Goal: Task Accomplishment & Management: Use online tool/utility

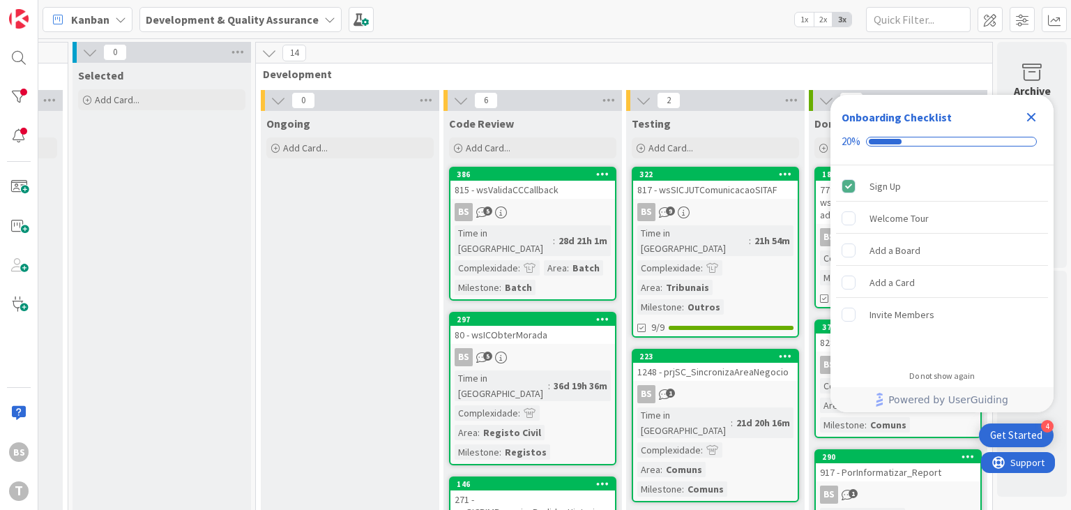
click at [1031, 121] on icon "Close Checklist" at bounding box center [1031, 117] width 17 height 17
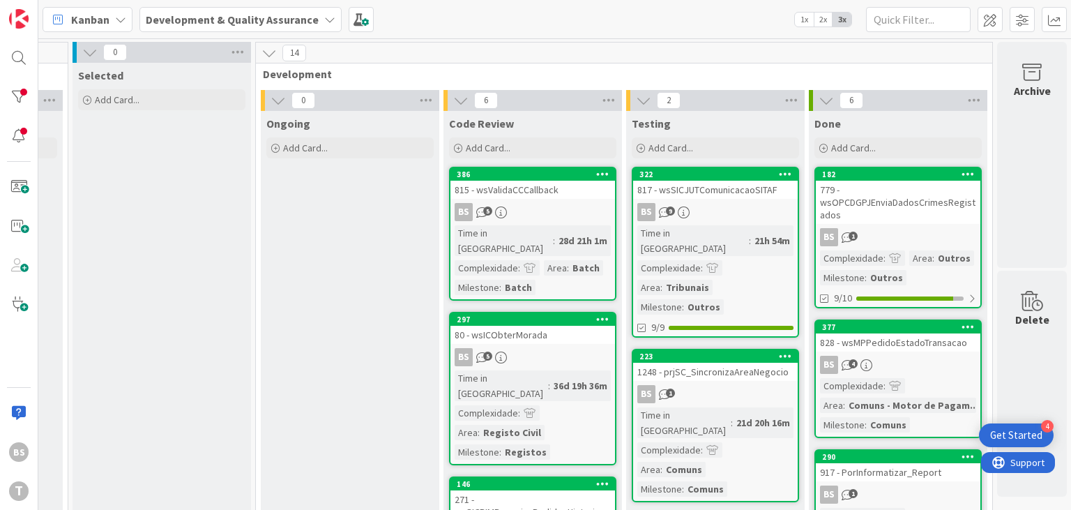
click at [747, 197] on div "817 - wsSICJUTComunicacaoSITAF" at bounding box center [715, 190] width 165 height 18
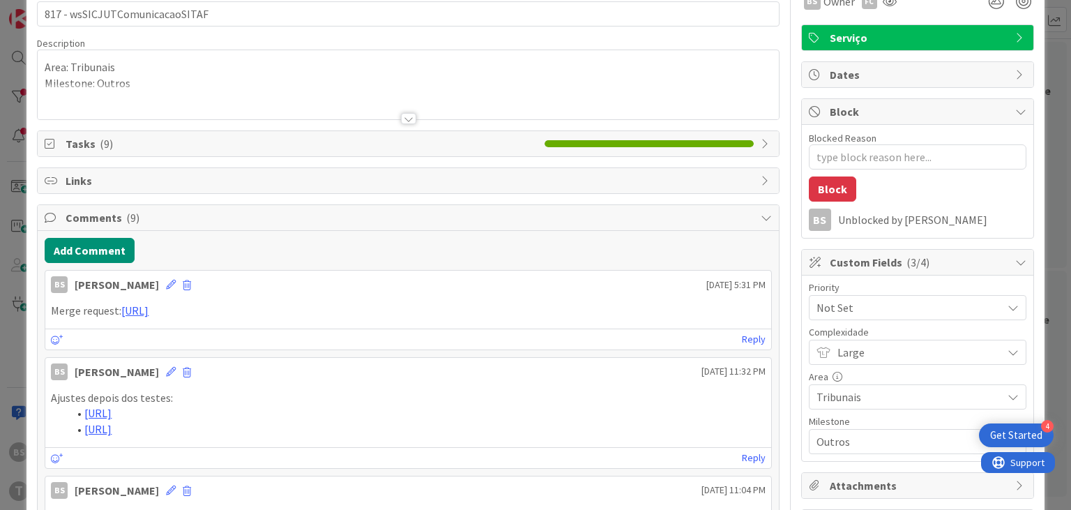
scroll to position [167, 0]
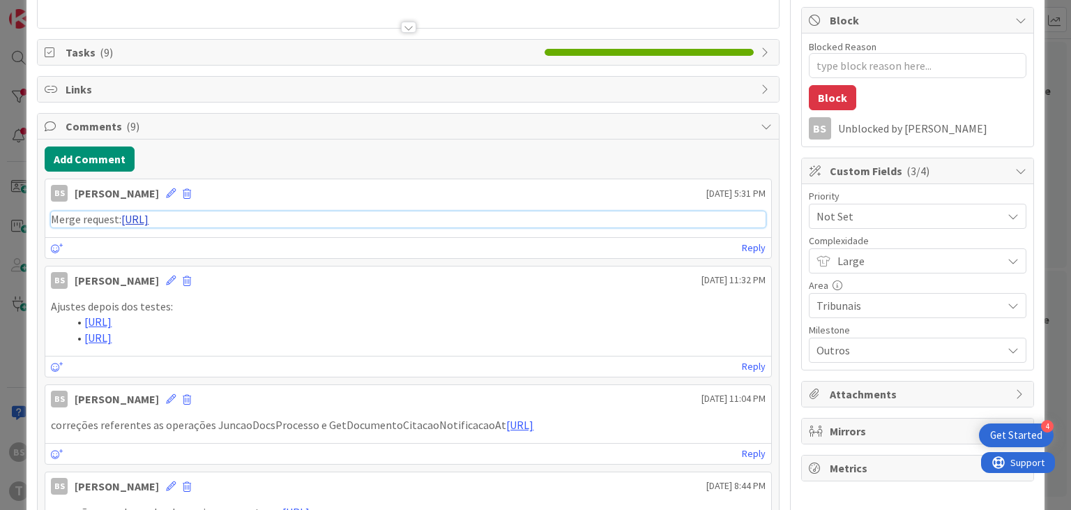
click at [149, 222] on link "https://gitlab.apps.ktools.justica.local/naspp/esb/apps/trib/wssicjutcomunicaca…" at bounding box center [134, 219] width 27 height 14
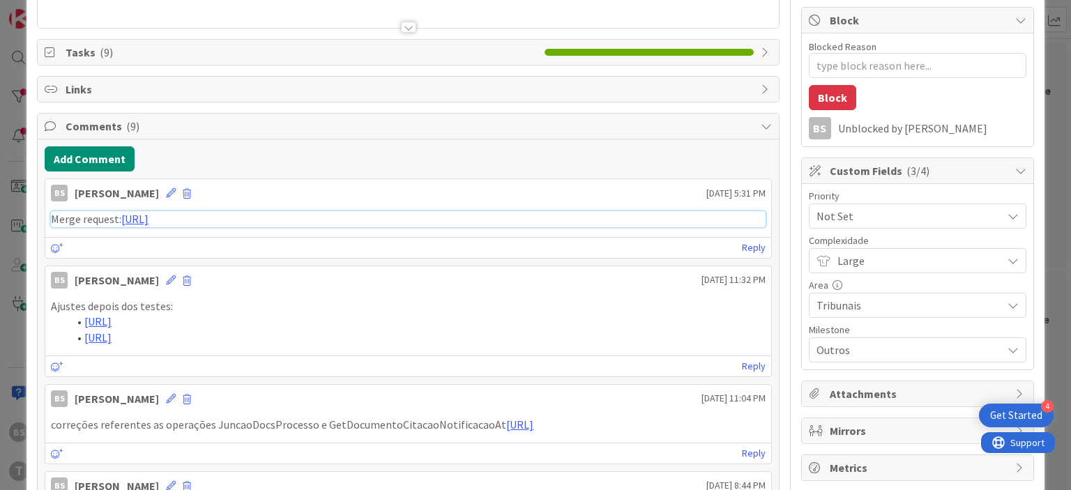
type textarea "x"
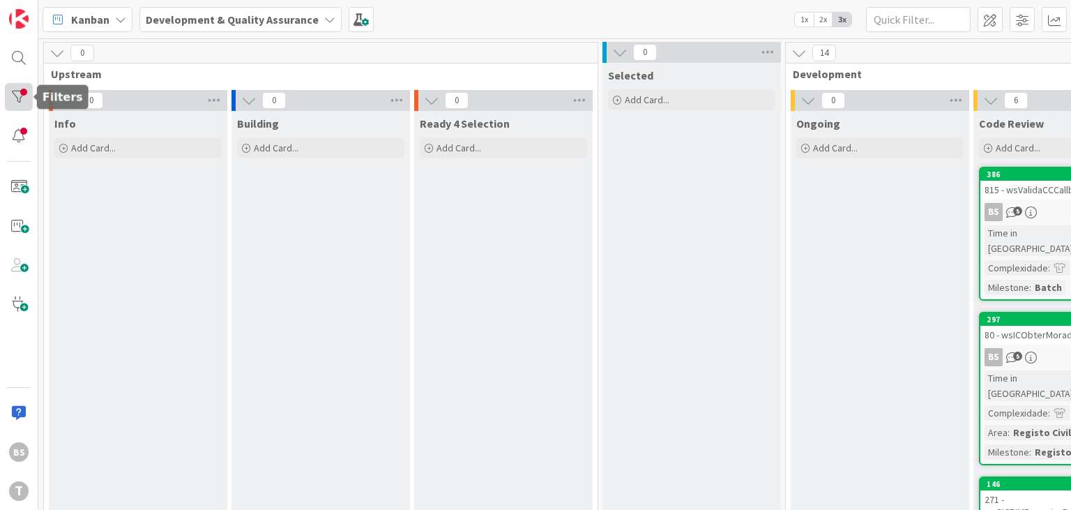
click at [20, 105] on div at bounding box center [19, 97] width 28 height 28
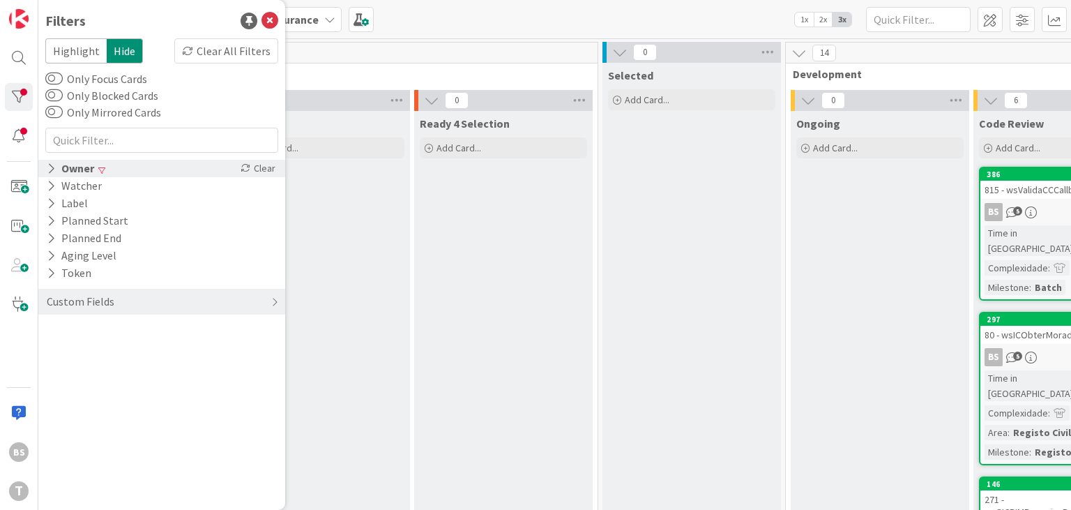
click at [71, 169] on div "Owner" at bounding box center [70, 168] width 50 height 17
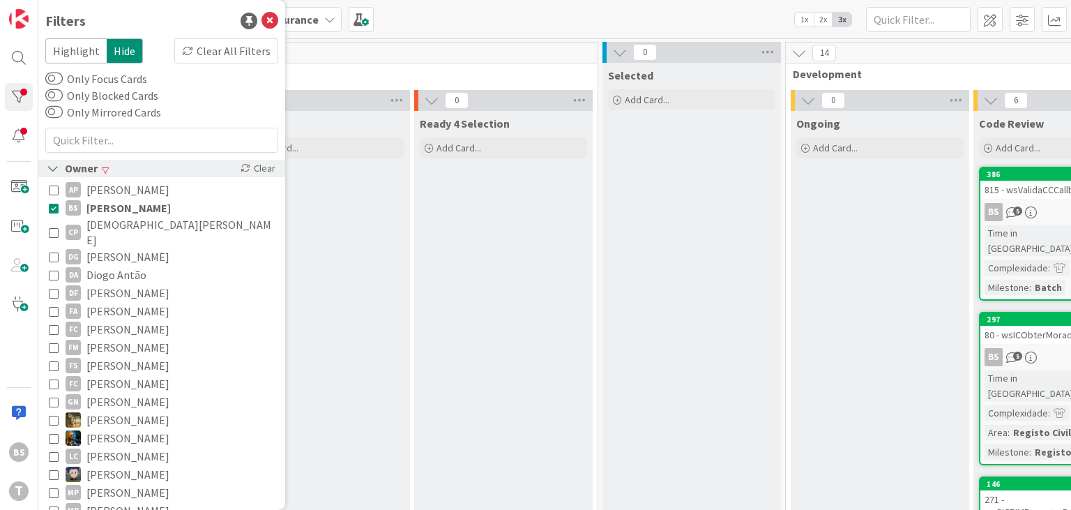
click at [54, 210] on icon at bounding box center [54, 208] width 10 height 10
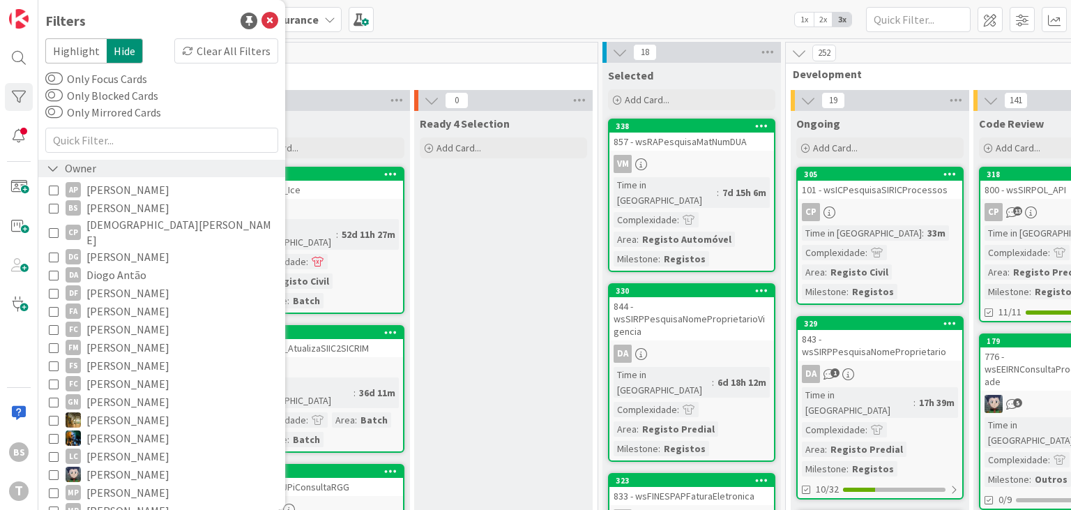
click at [54, 167] on icon at bounding box center [53, 168] width 13 height 12
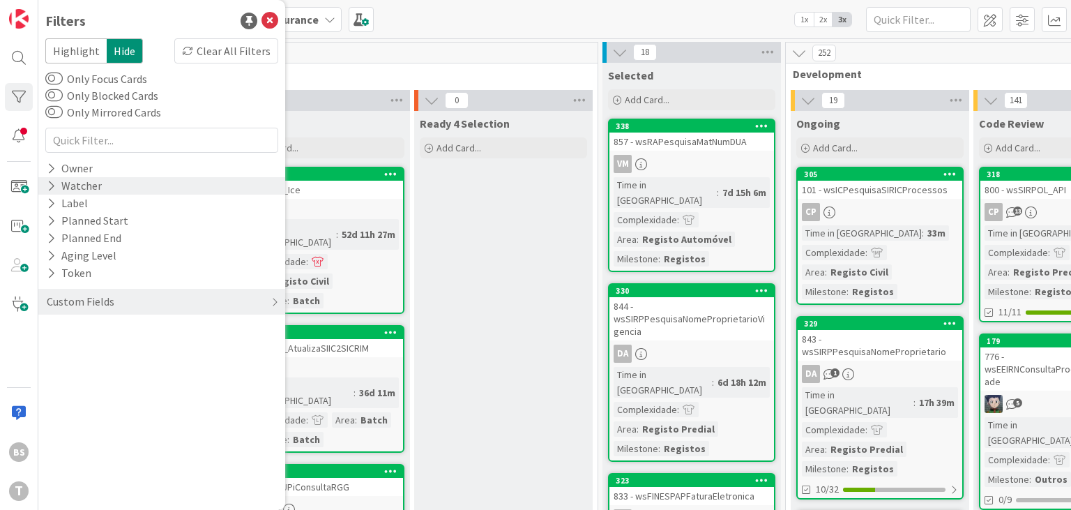
click at [87, 191] on div "Watcher" at bounding box center [74, 185] width 58 height 17
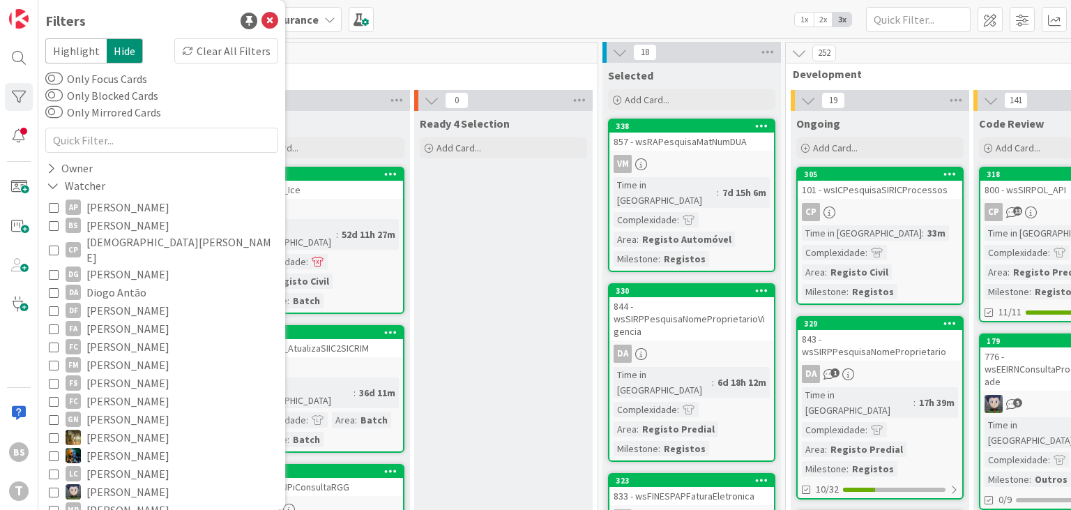
click at [94, 225] on span "[PERSON_NAME]" at bounding box center [127, 225] width 83 height 18
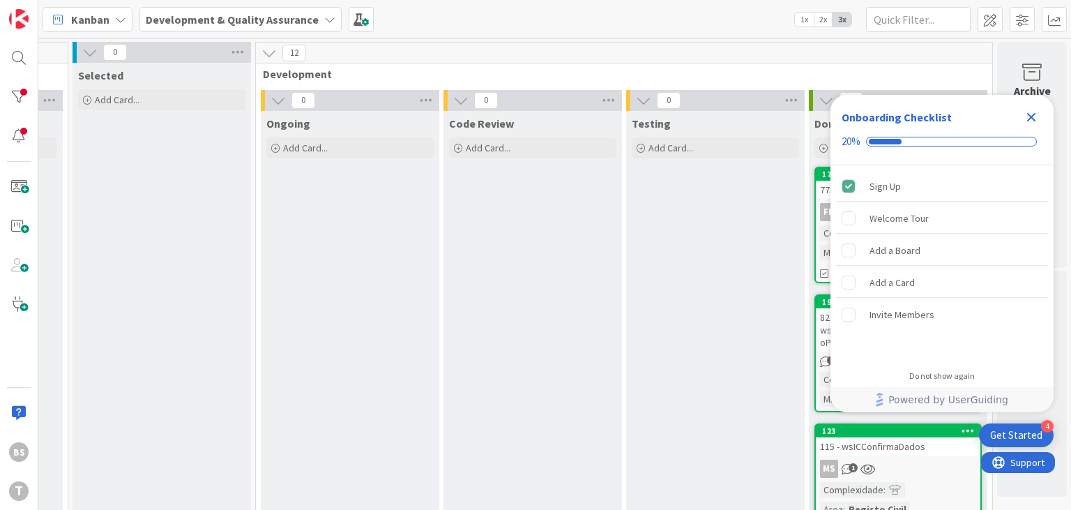
click at [1025, 116] on icon "Close Checklist" at bounding box center [1031, 117] width 17 height 17
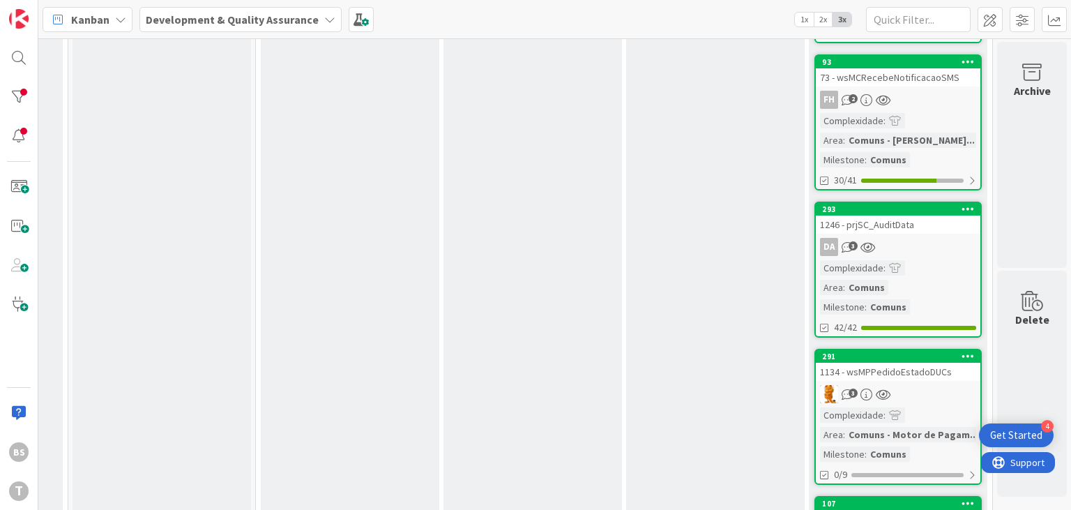
scroll to position [1058, 530]
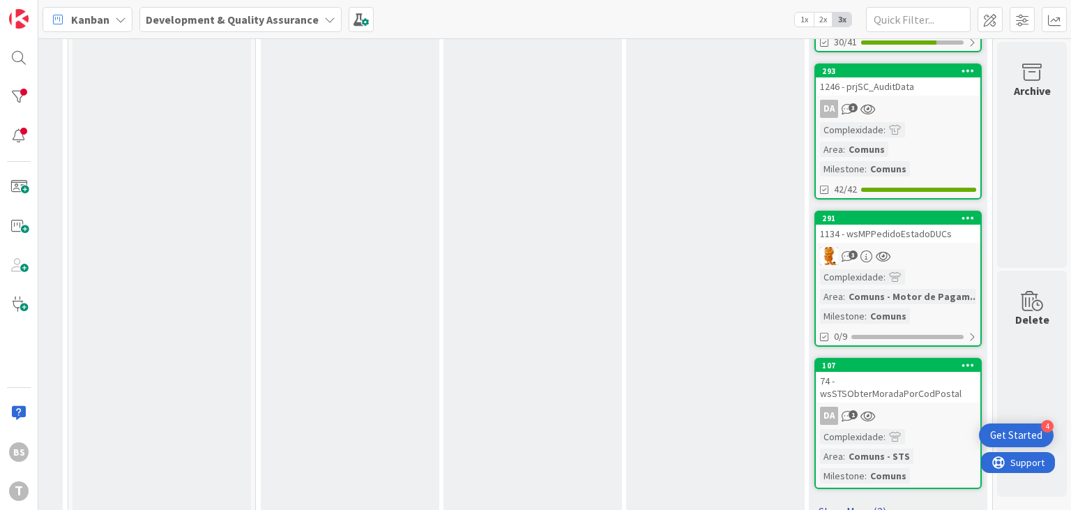
click at [869, 500] on link "Show More (2)" at bounding box center [897, 511] width 167 height 22
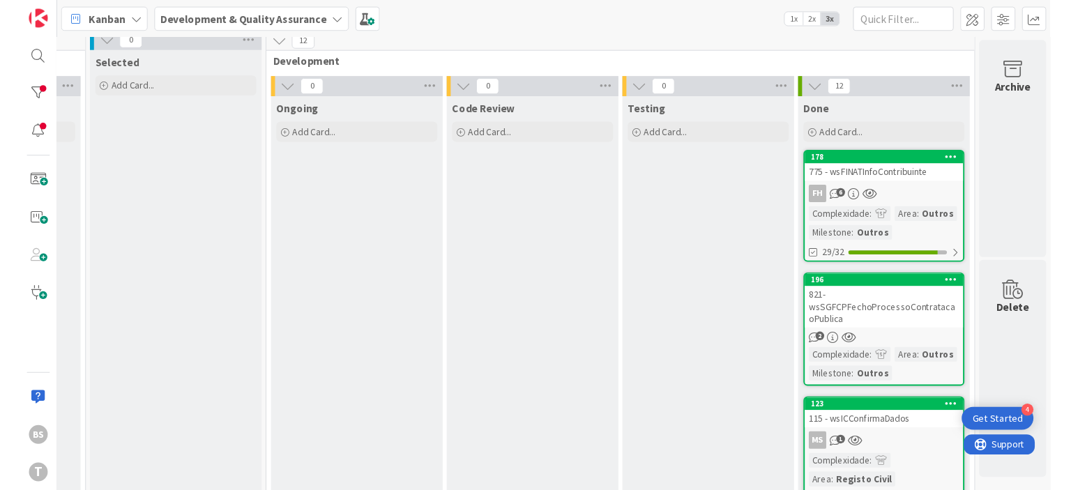
scroll to position [0, 530]
